Goal: Navigation & Orientation: Find specific page/section

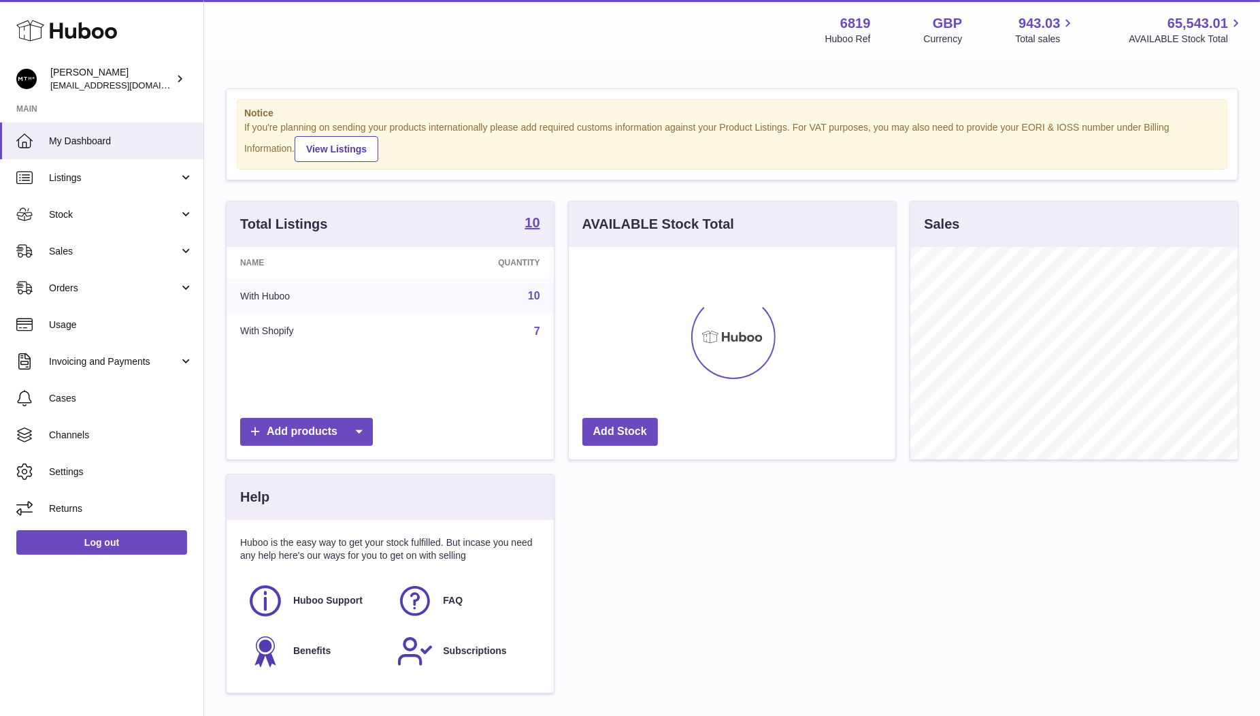
scroll to position [212, 327]
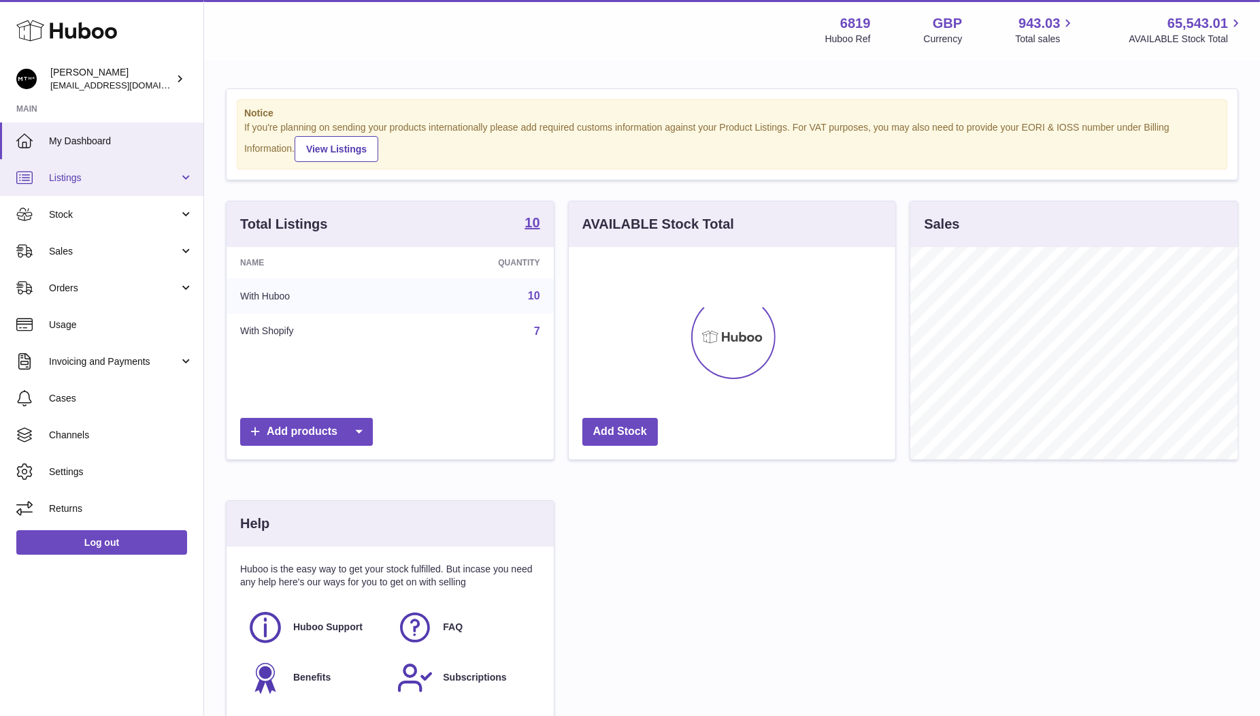
click at [106, 181] on span "Listings" at bounding box center [114, 177] width 130 height 13
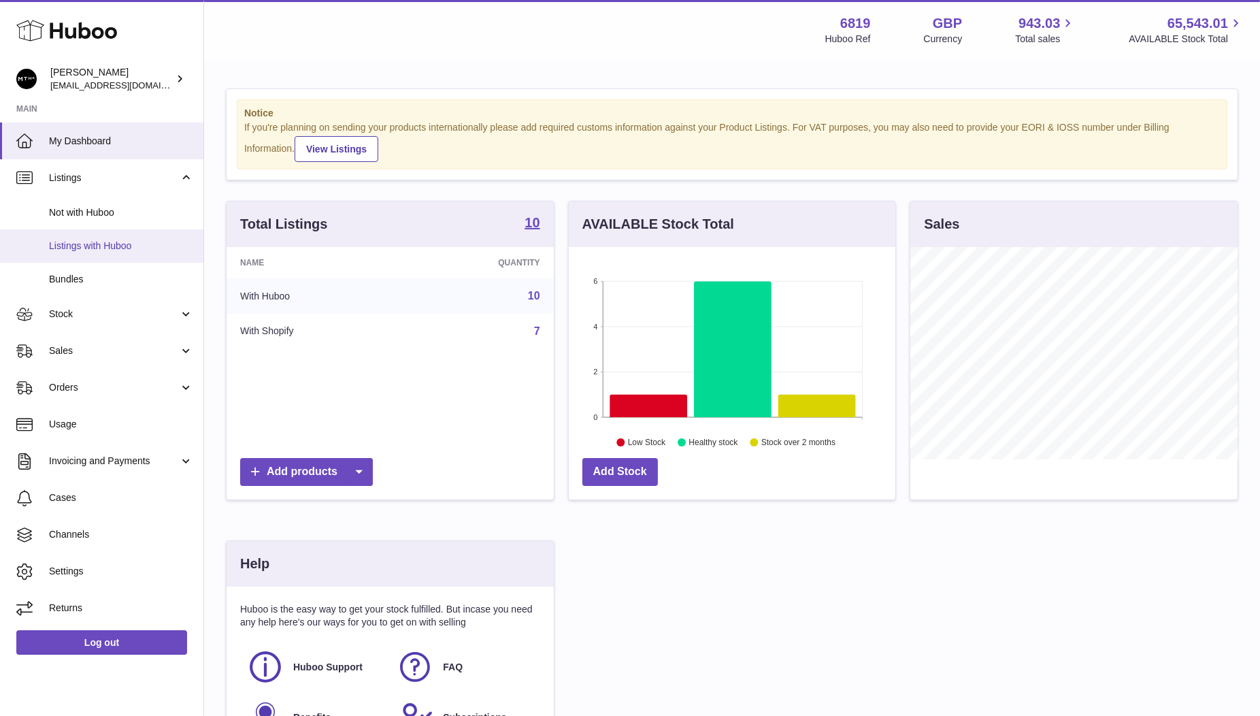
click at [102, 240] on span "Listings with Huboo" at bounding box center [121, 246] width 144 height 13
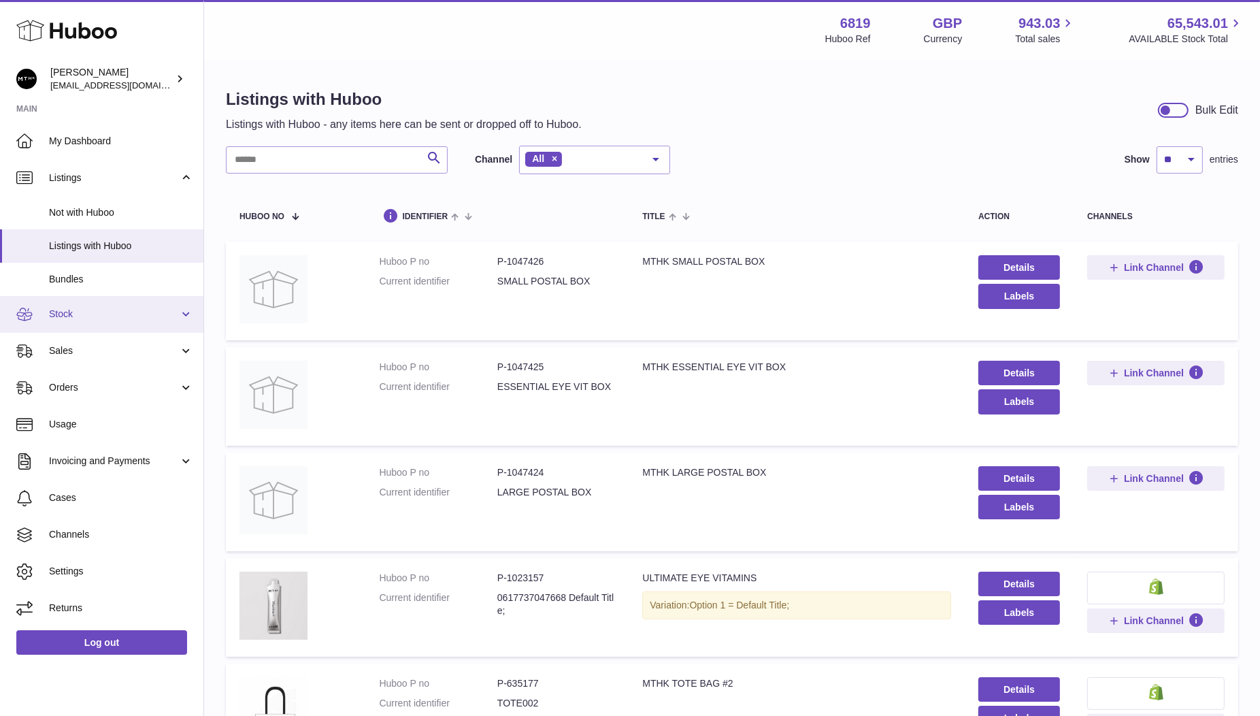
click at [102, 307] on link "Stock" at bounding box center [101, 314] width 203 height 37
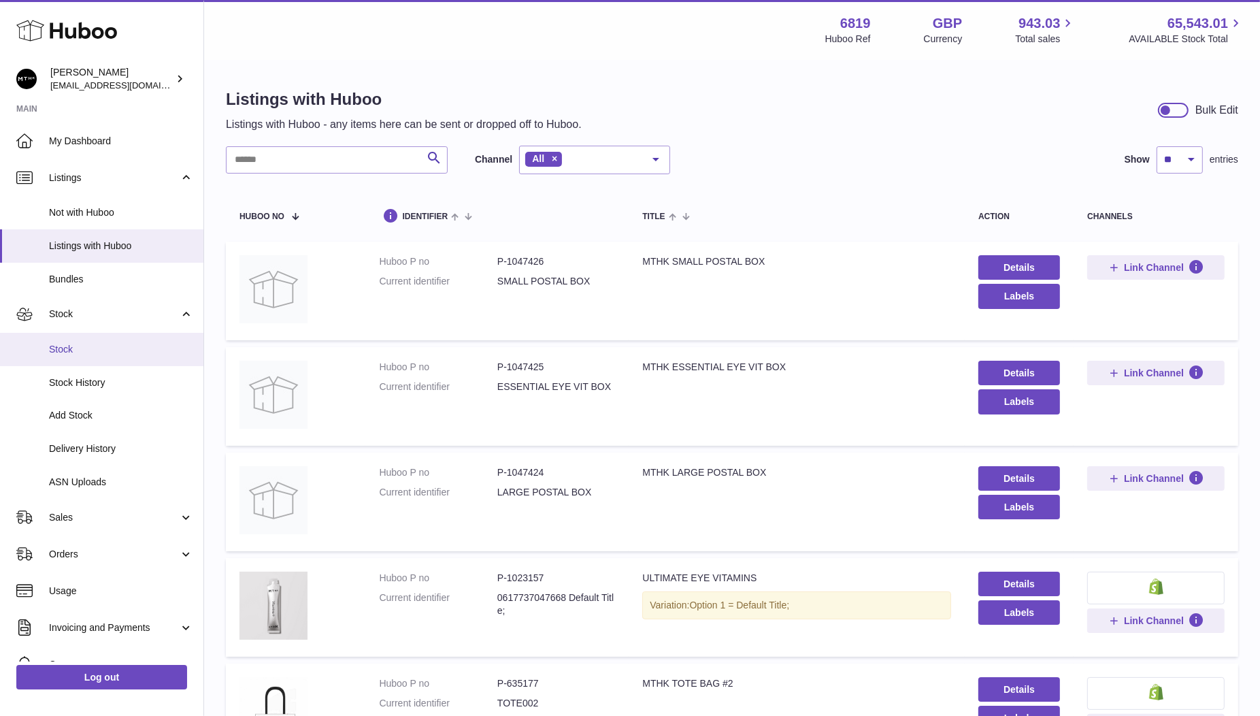
click at [75, 354] on span "Stock" at bounding box center [121, 349] width 144 height 13
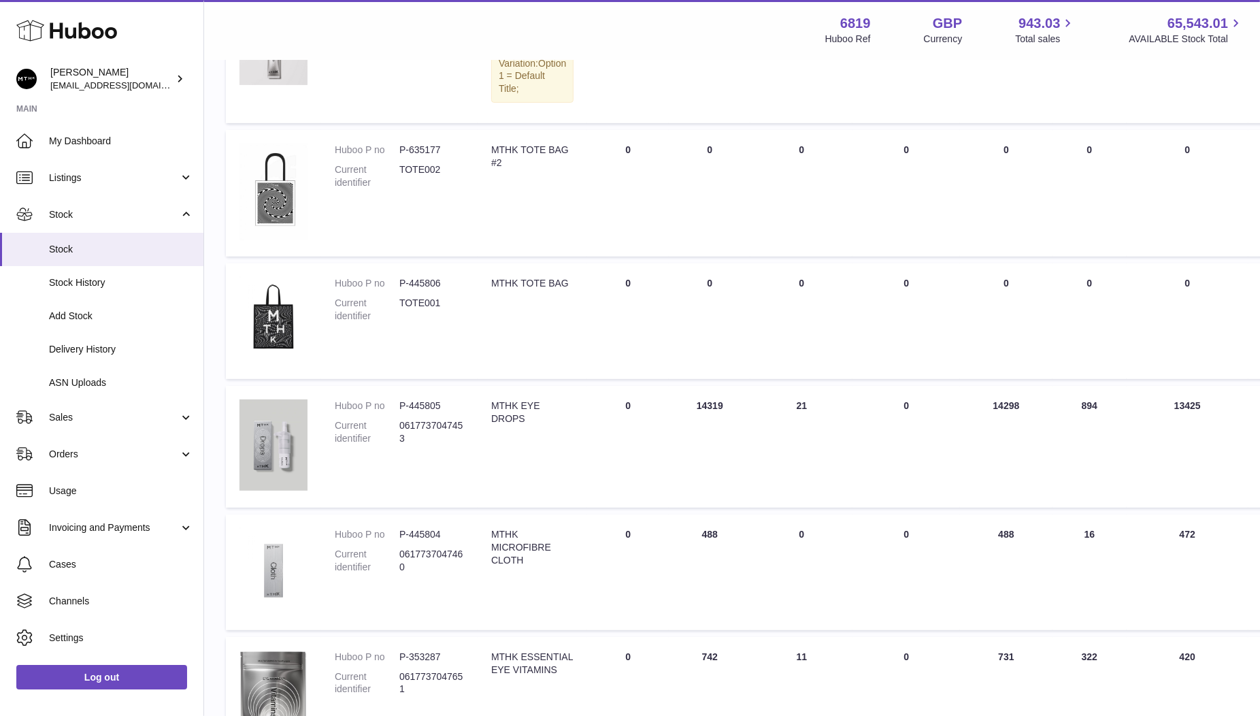
scroll to position [582, 0]
